Goal: Transaction & Acquisition: Purchase product/service

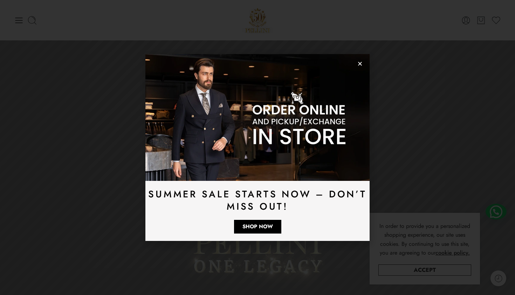
click at [359, 63] on use "Close" at bounding box center [360, 64] width 4 height 4
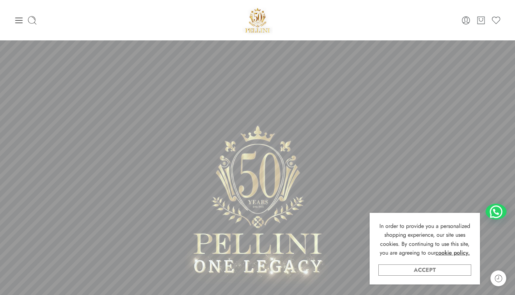
click at [435, 269] on link "Accept" at bounding box center [425, 269] width 93 height 11
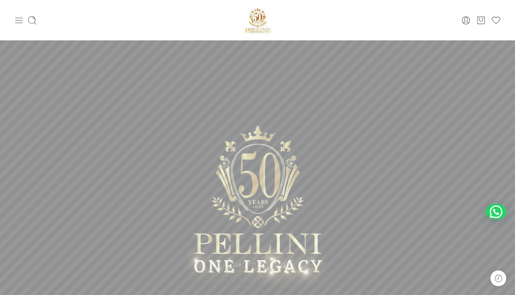
click at [18, 20] on icon at bounding box center [18, 21] width 7 height 6
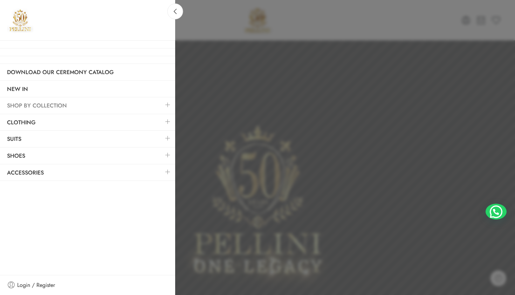
click at [29, 102] on link "SHOP BY COLLECTION" at bounding box center [87, 105] width 175 height 16
click at [32, 127] on link "Clothing" at bounding box center [87, 122] width 175 height 16
click at [169, 122] on link at bounding box center [168, 121] width 15 height 15
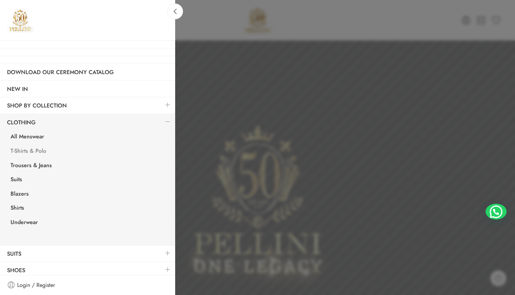
click at [31, 149] on link "T-Shirts & Polo" at bounding box center [90, 151] width 172 height 14
